Goal: Task Accomplishment & Management: Manage account settings

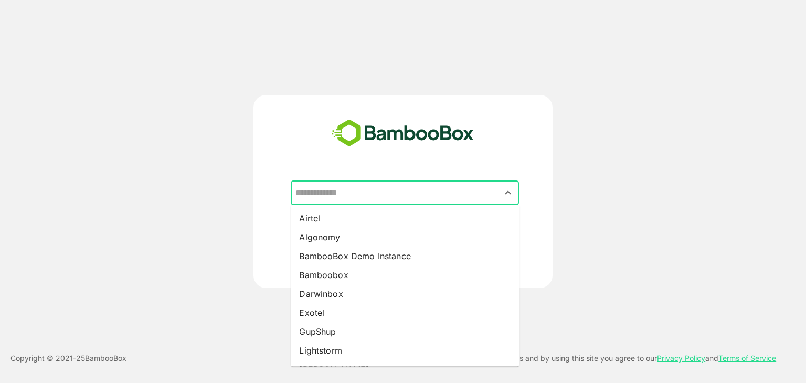
click at [355, 187] on input "text" at bounding box center [405, 193] width 224 height 20
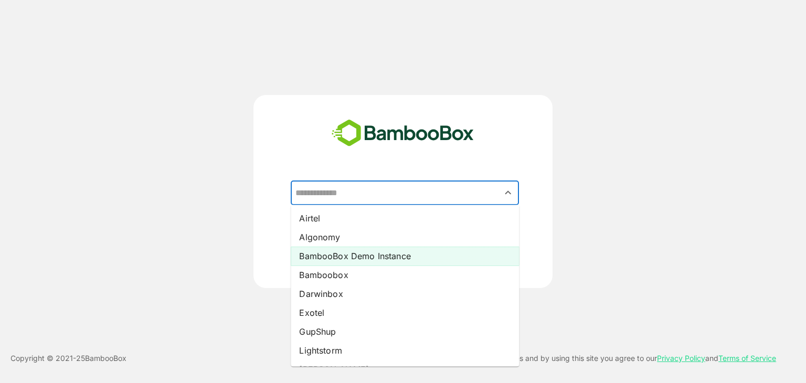
click at [347, 257] on li "BambooBox Demo Instance" at bounding box center [405, 256] width 228 height 19
type input "**********"
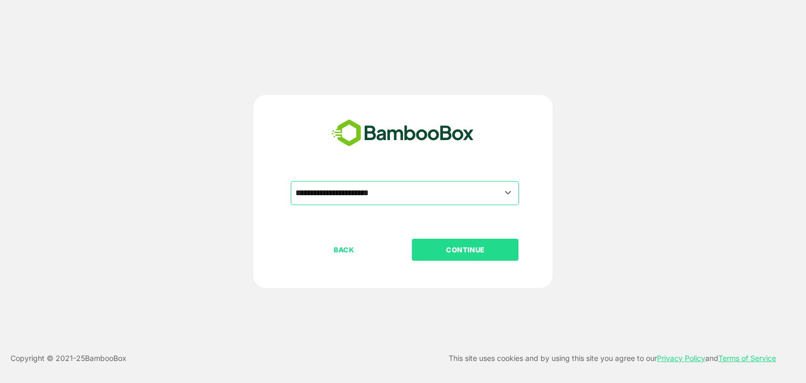
click at [470, 255] on p "CONTINUE" at bounding box center [465, 250] width 105 height 12
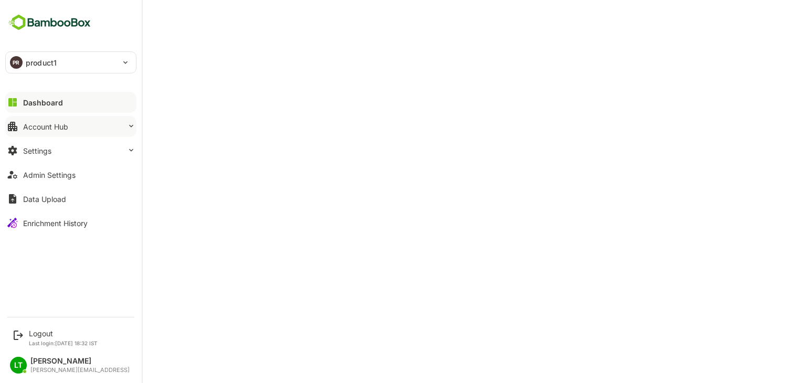
click at [93, 126] on button "Account Hub" at bounding box center [70, 126] width 131 height 21
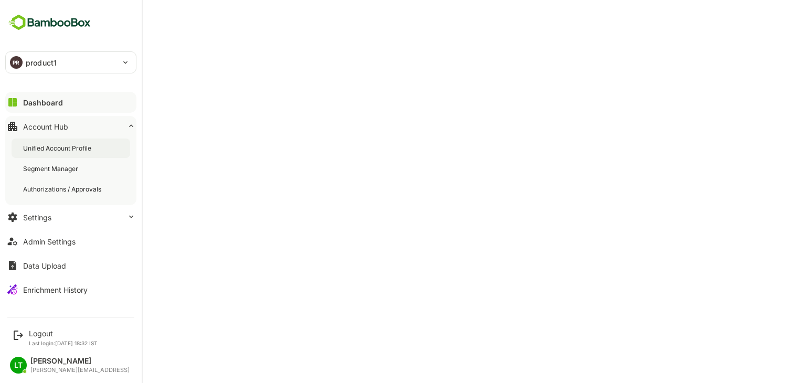
click at [94, 150] on div "Unified Account Profile" at bounding box center [71, 148] width 119 height 19
click at [57, 281] on button "Enrichment History" at bounding box center [70, 289] width 131 height 21
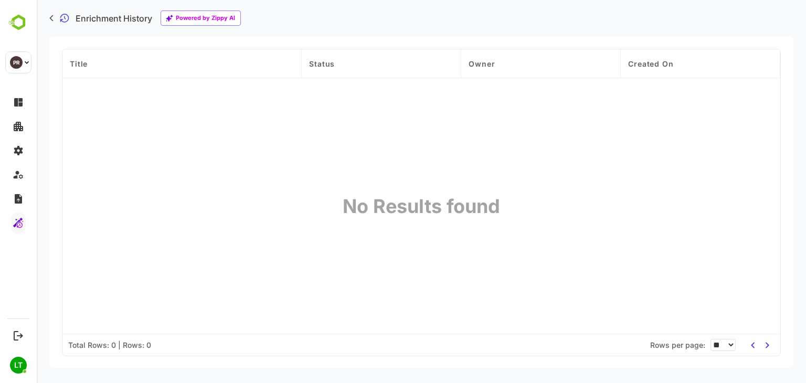
click at [55, 17] on div "Enrichment History" at bounding box center [100, 18] width 103 height 9
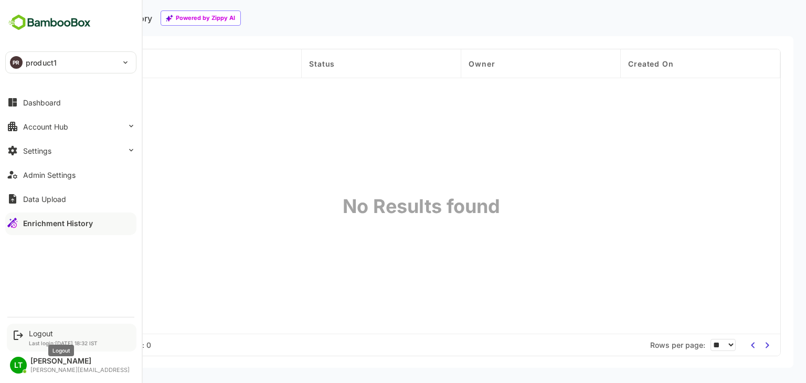
click at [47, 332] on div "Logout" at bounding box center [63, 333] width 69 height 9
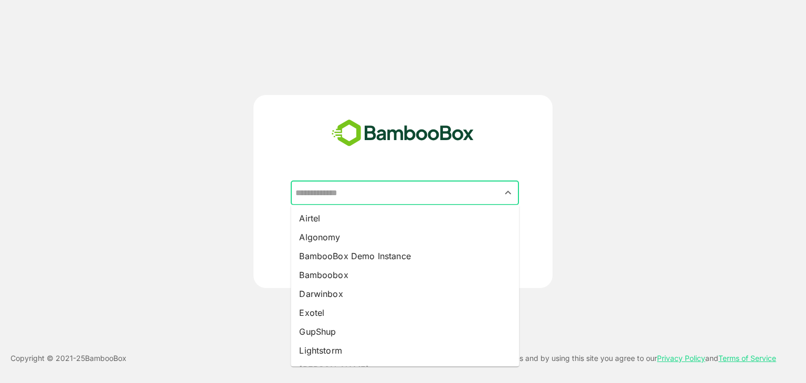
click at [373, 194] on input "text" at bounding box center [405, 193] width 224 height 20
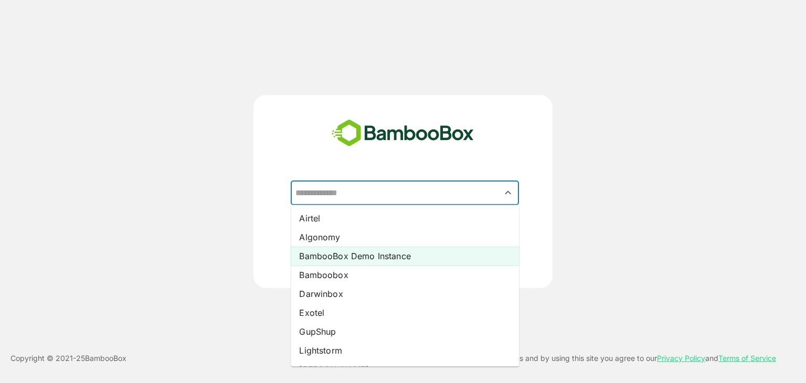
click at [352, 257] on li "BambooBox Demo Instance" at bounding box center [405, 256] width 228 height 19
type input "**********"
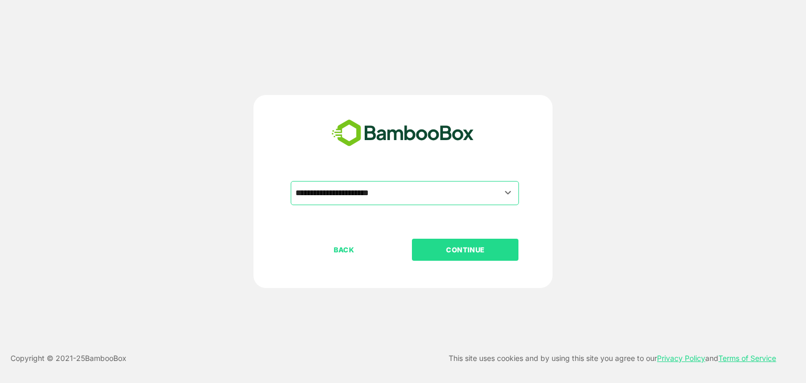
click at [453, 252] on p "CONTINUE" at bounding box center [465, 250] width 105 height 12
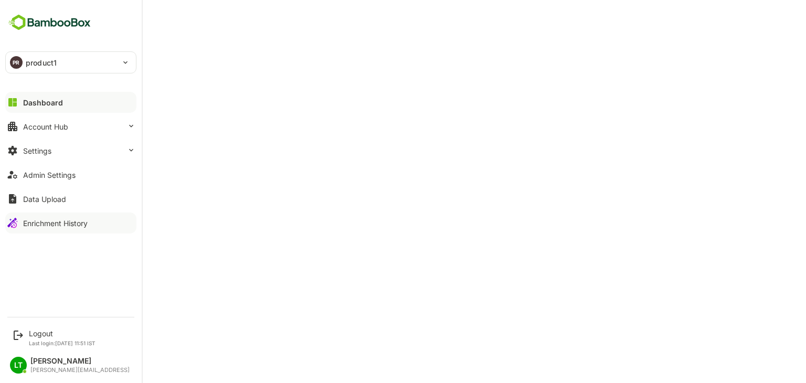
click at [57, 215] on button "Enrichment History" at bounding box center [70, 223] width 131 height 21
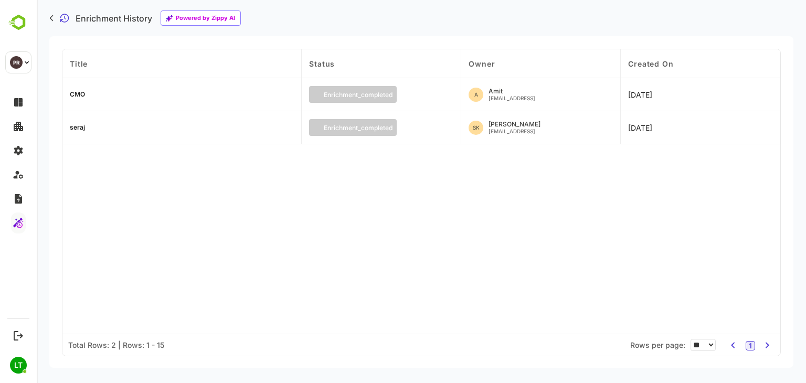
click at [80, 95] on div "CMO" at bounding box center [77, 94] width 15 height 6
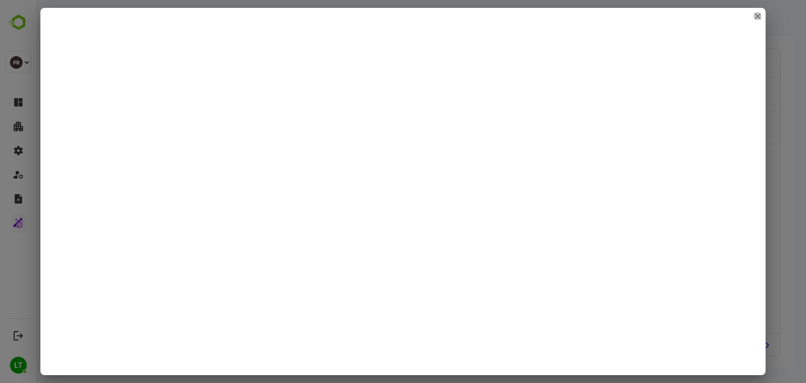
click at [760, 16] on button "close" at bounding box center [758, 16] width 8 height 8
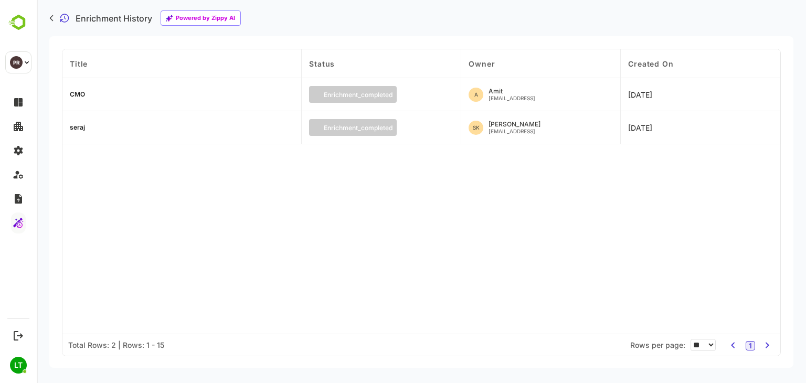
click at [75, 124] on div "seraj" at bounding box center [77, 127] width 15 height 6
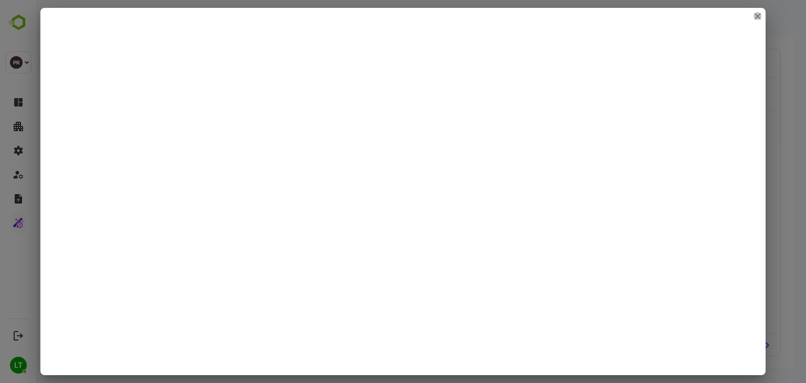
click at [756, 15] on icon "close" at bounding box center [758, 16] width 6 height 6
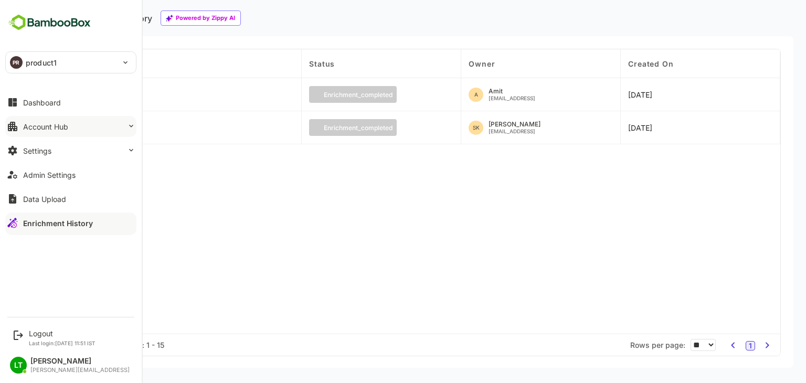
click at [52, 116] on button "Account Hub" at bounding box center [70, 126] width 131 height 21
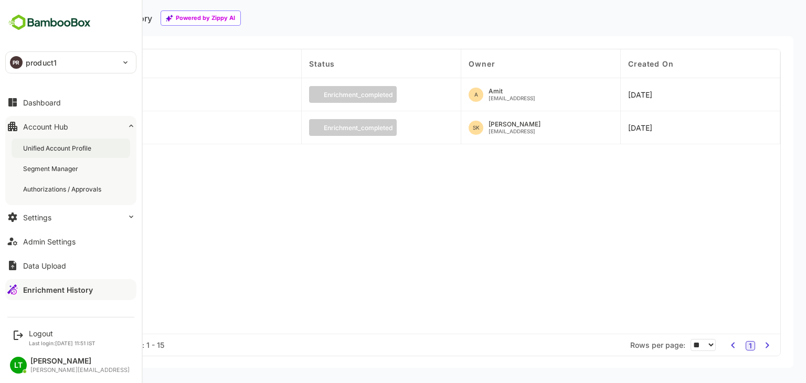
click at [84, 145] on div "Unified Account Profile" at bounding box center [58, 148] width 70 height 9
